Goal: Information Seeking & Learning: Learn about a topic

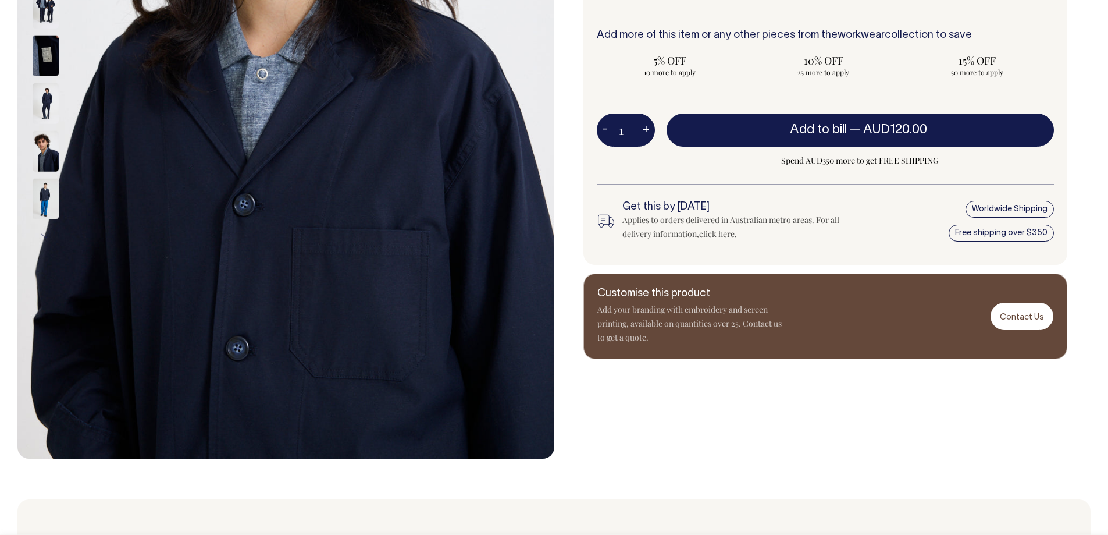
scroll to position [407, 0]
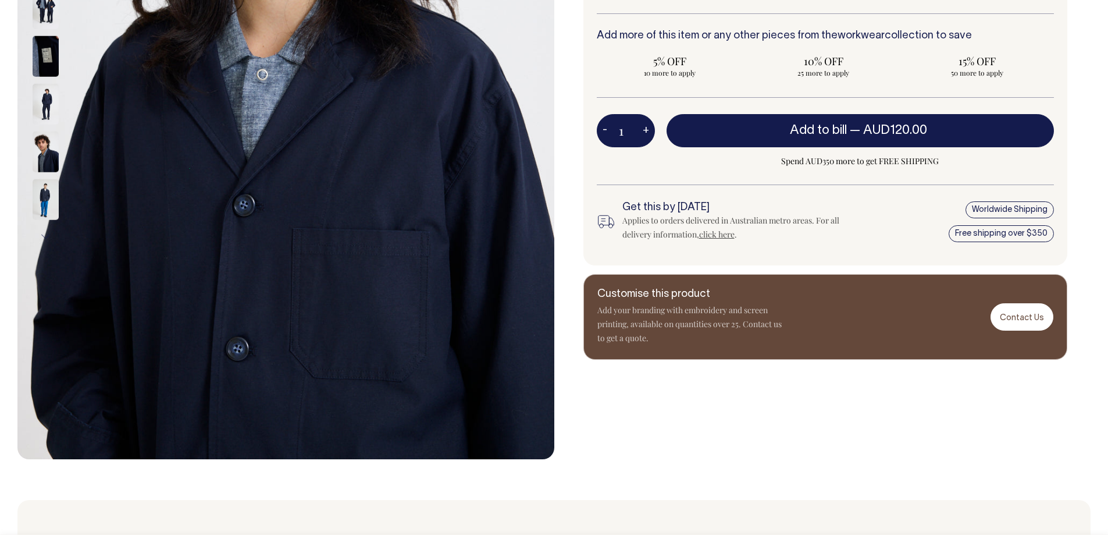
click at [41, 109] on img at bounding box center [46, 104] width 26 height 41
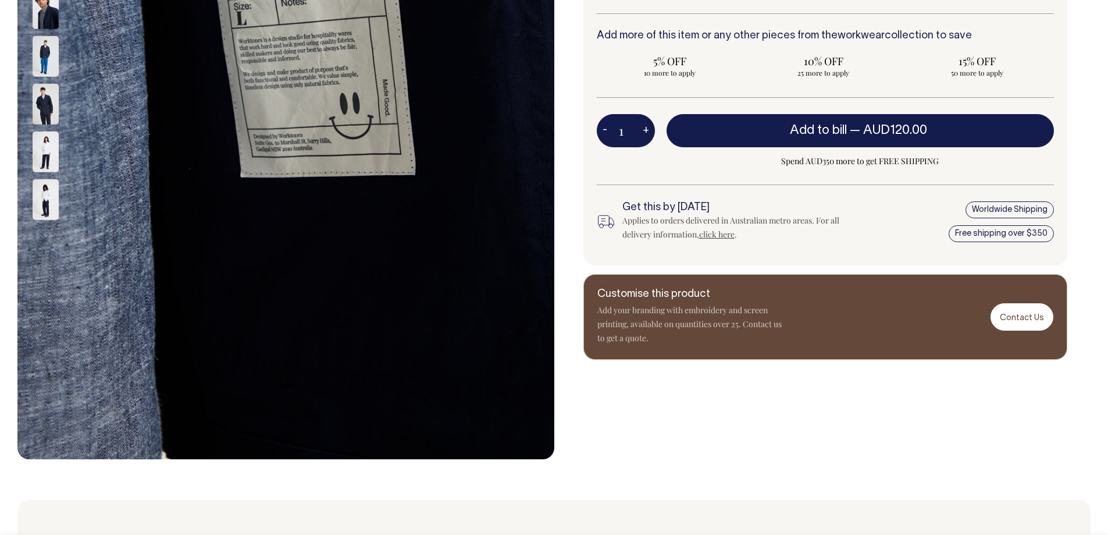
click at [42, 151] on img at bounding box center [46, 151] width 26 height 41
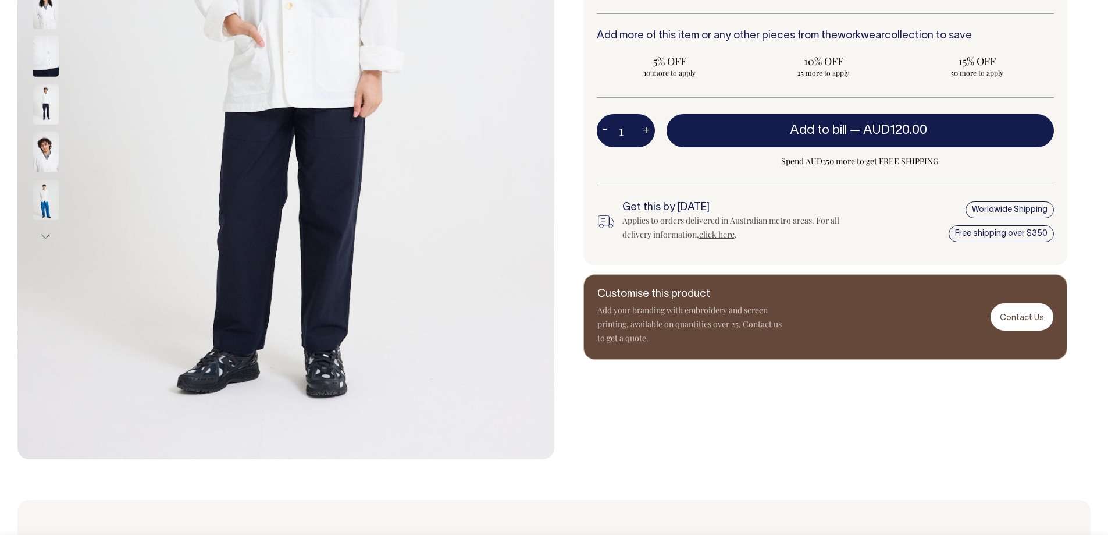
click at [41, 204] on img at bounding box center [46, 199] width 26 height 41
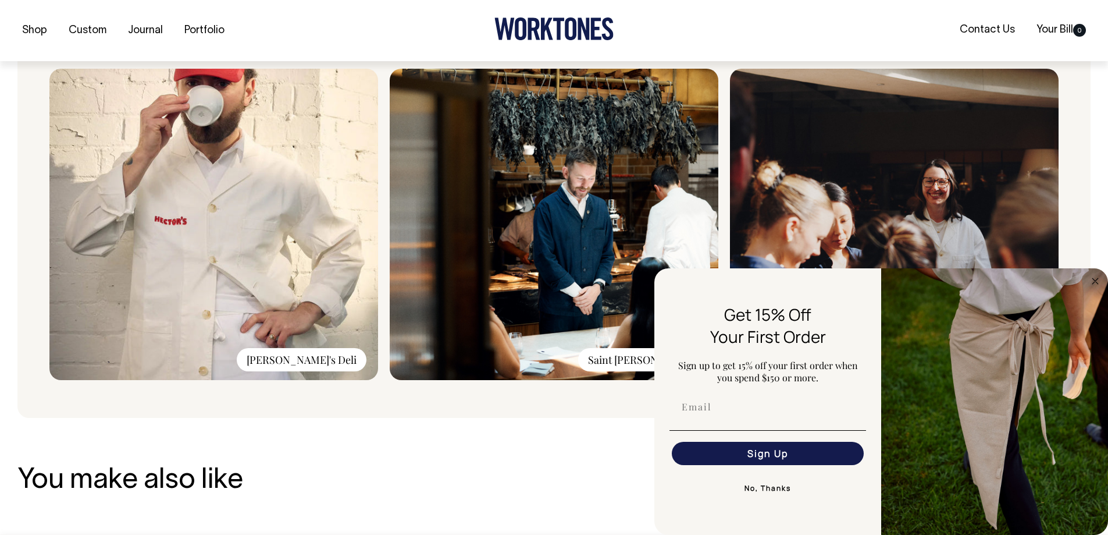
scroll to position [931, 0]
click at [1095, 285] on circle "Close dialog" at bounding box center [1095, 280] width 13 height 13
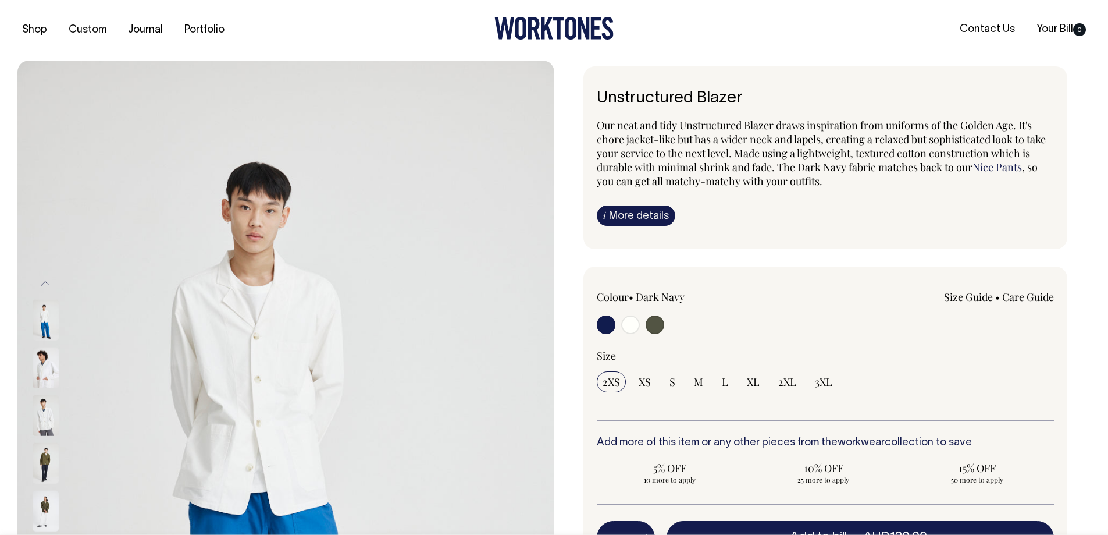
scroll to position [0, 0]
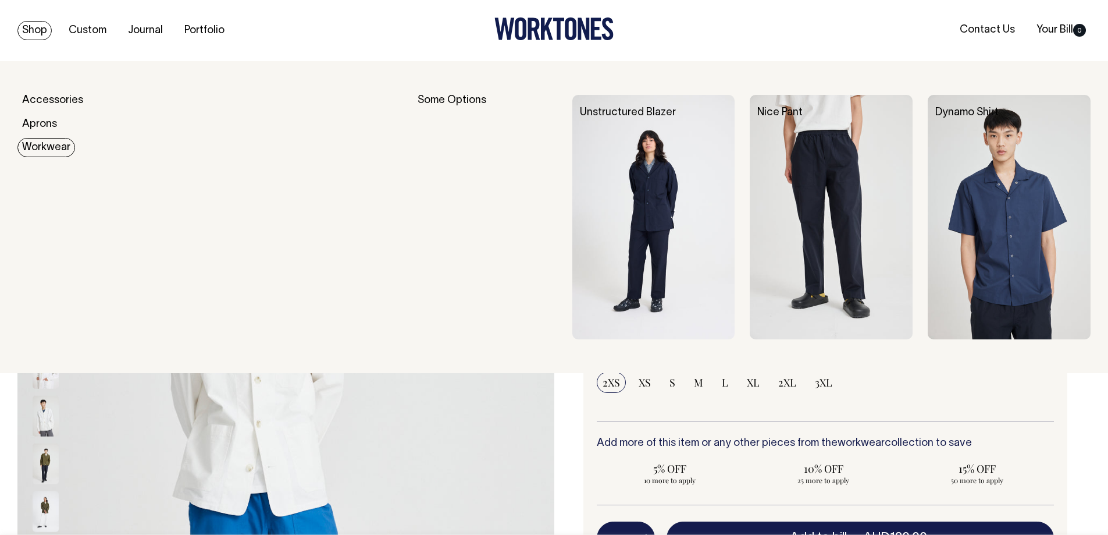
click at [774, 221] on img at bounding box center [831, 217] width 163 height 244
